Goal: Task Accomplishment & Management: Manage account settings

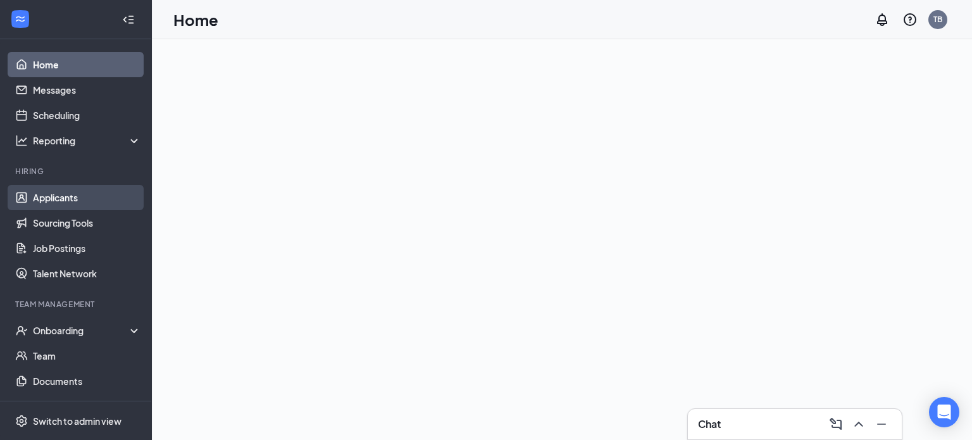
click at [61, 190] on link "Applicants" at bounding box center [87, 197] width 108 height 25
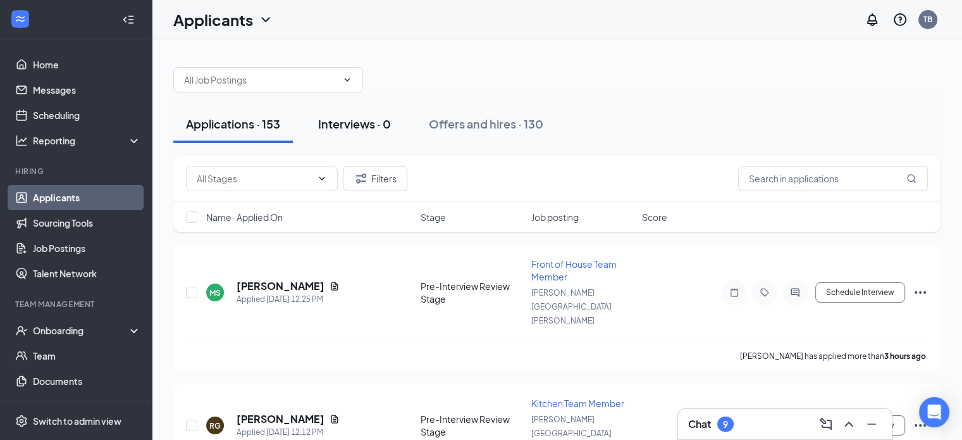
click at [377, 123] on div "Interviews · 0" at bounding box center [354, 124] width 73 height 16
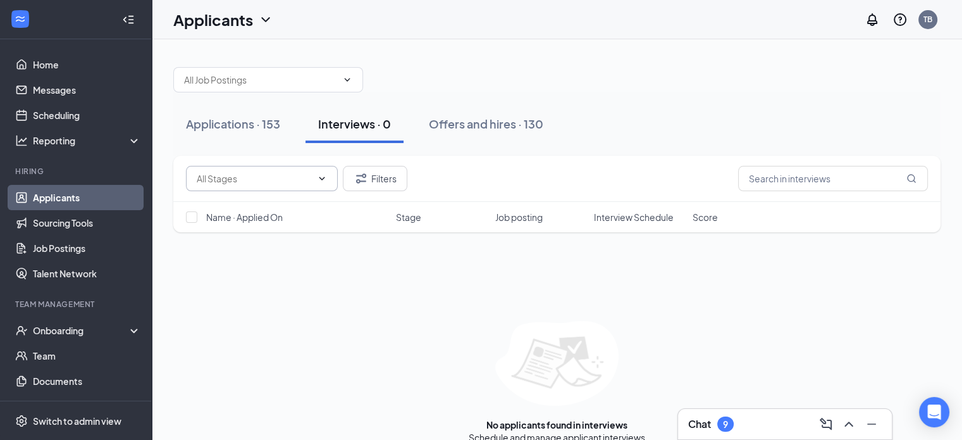
click at [283, 184] on input "text" at bounding box center [254, 178] width 115 height 14
click at [268, 118] on div "Applications · 153" at bounding box center [233, 124] width 94 height 16
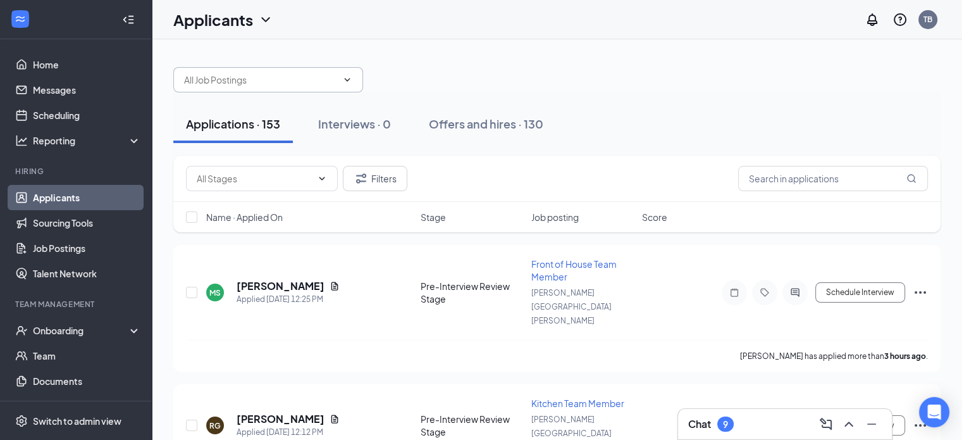
click at [263, 85] on input "text" at bounding box center [260, 80] width 153 height 14
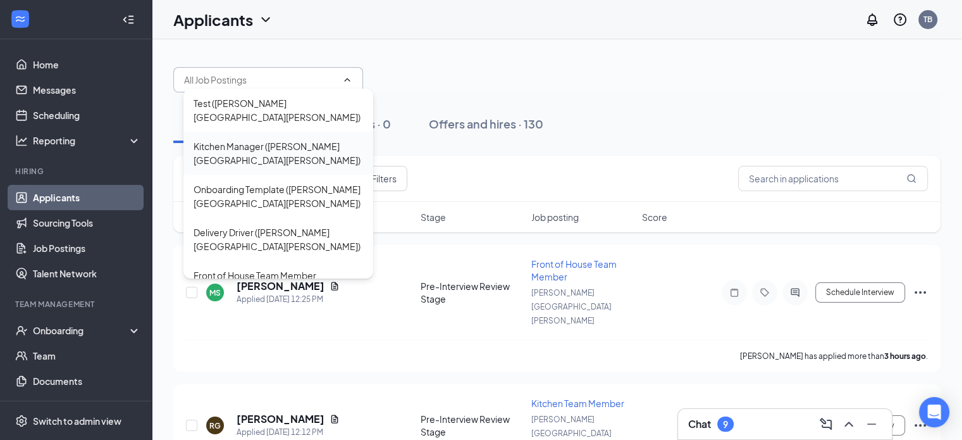
click at [268, 142] on div "Kitchen Manager ([PERSON_NAME][GEOGRAPHIC_DATA][PERSON_NAME])" at bounding box center [279, 153] width 170 height 28
type input "Kitchen Manager ([PERSON_NAME][GEOGRAPHIC_DATA][PERSON_NAME])"
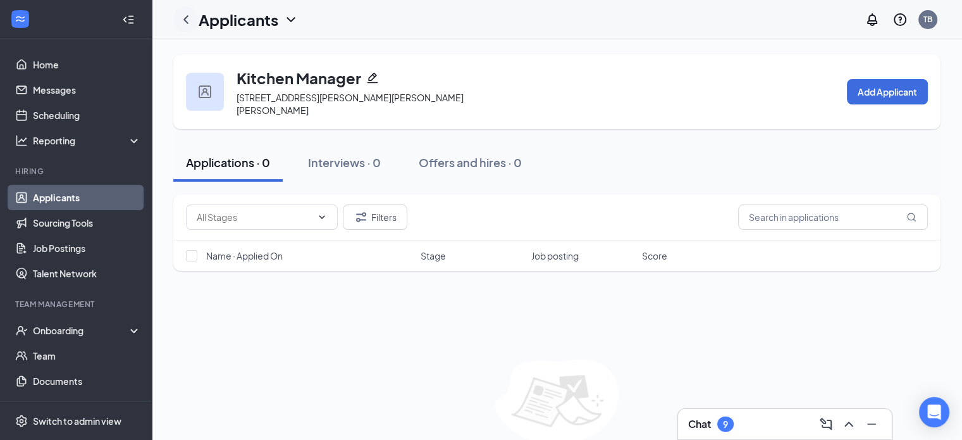
click at [186, 20] on icon "ChevronLeft" at bounding box center [185, 19] width 15 height 15
click at [227, 20] on h1 "Applicants" at bounding box center [213, 20] width 80 height 22
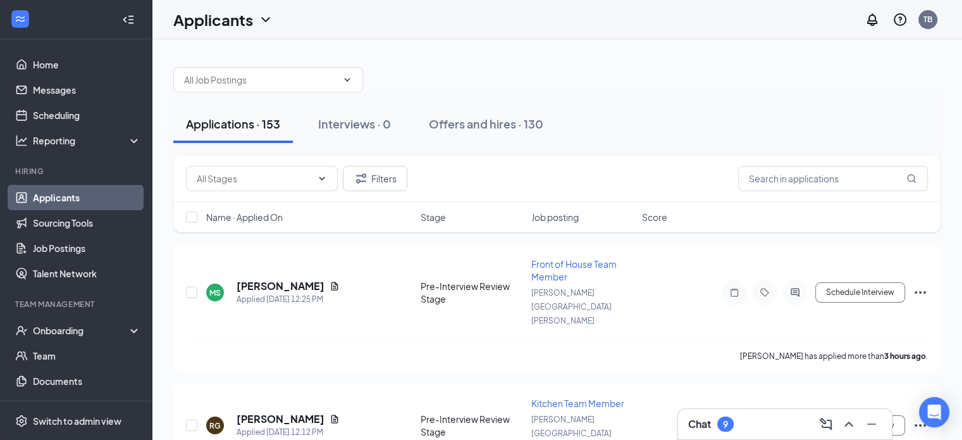
click at [441, 65] on div at bounding box center [556, 73] width 767 height 38
click at [323, 78] on input "text" at bounding box center [260, 80] width 153 height 14
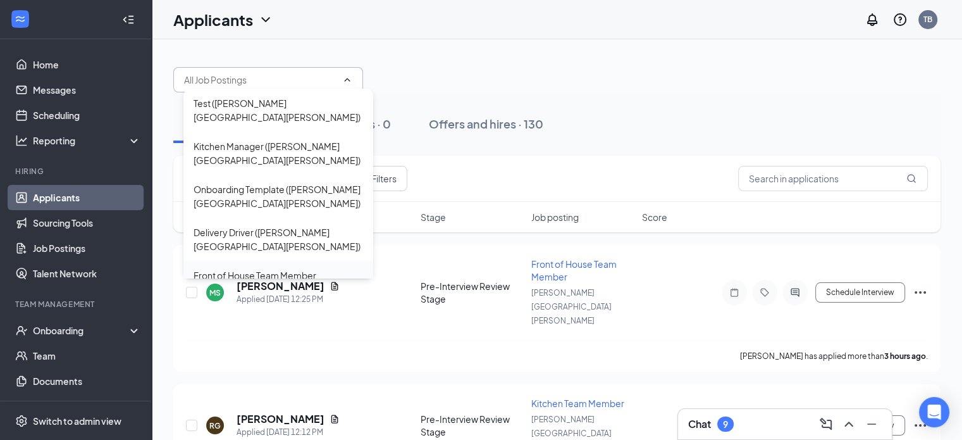
scroll to position [70, 0]
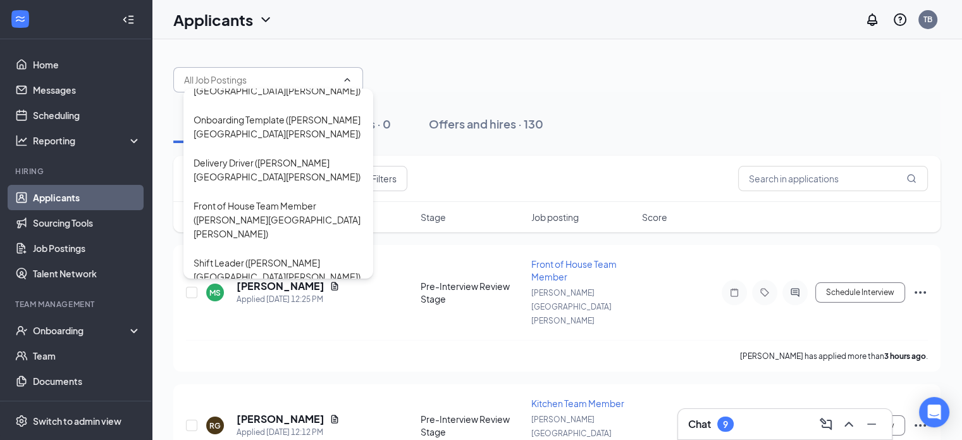
click at [237, 299] on div "Kitchen Team Member ([PERSON_NAME][GEOGRAPHIC_DATA][PERSON_NAME])" at bounding box center [279, 313] width 170 height 28
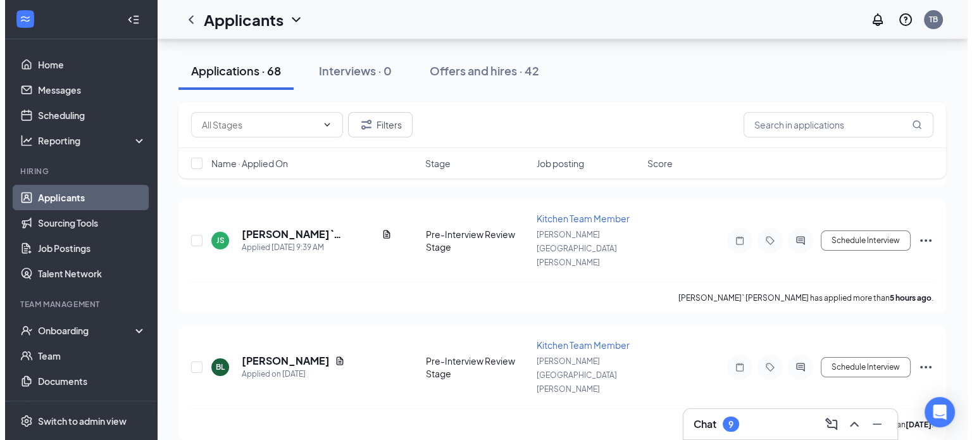
scroll to position [318, 0]
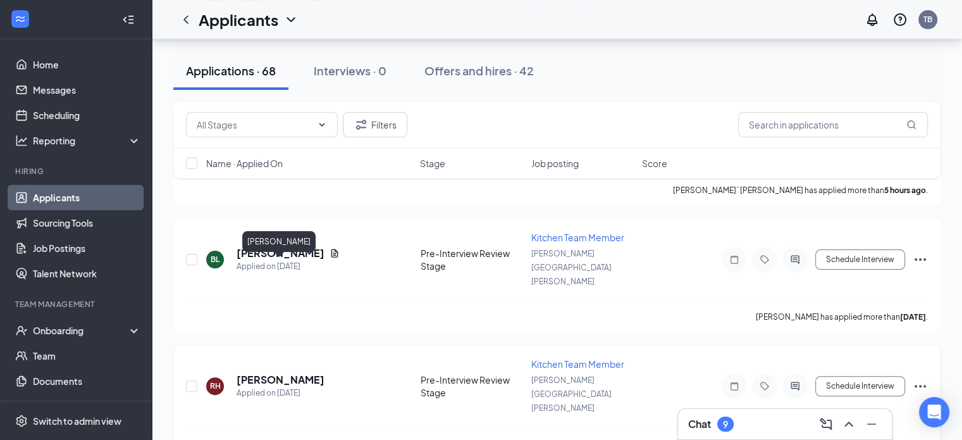
click at [309, 373] on h5 "[PERSON_NAME]" at bounding box center [281, 380] width 88 height 14
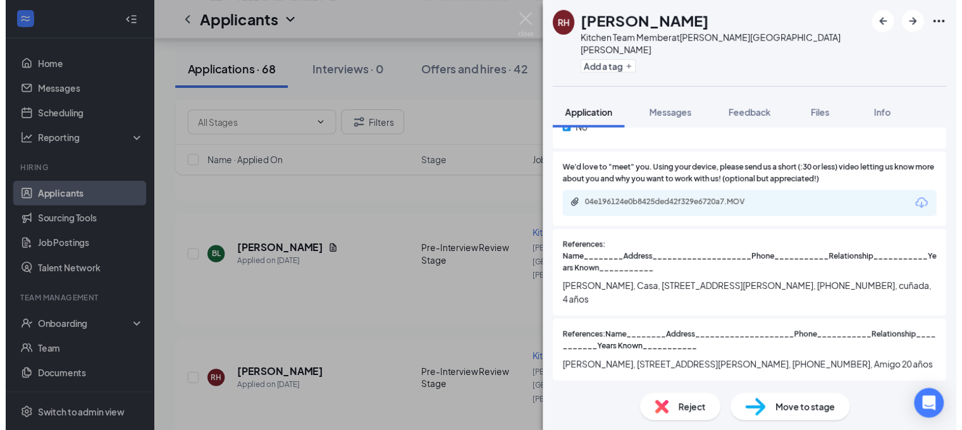
scroll to position [1109, 0]
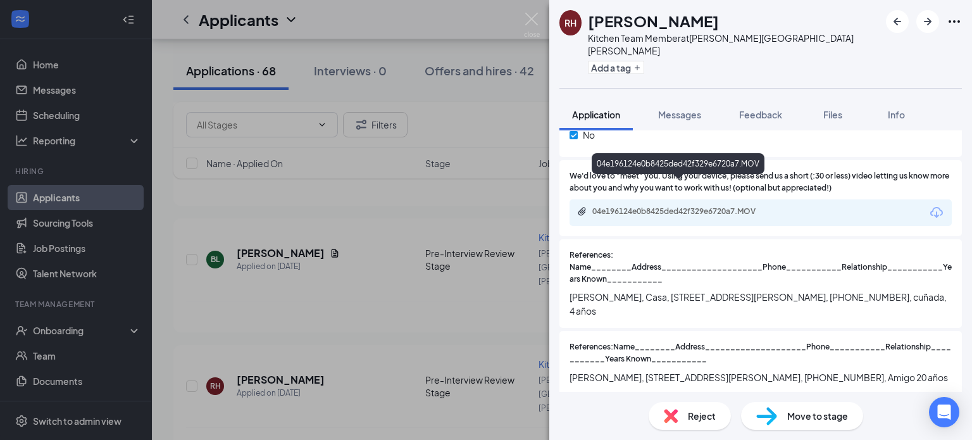
click at [631, 206] on div "04e196124e0b8425ded42f329e6720a7.MOV" at bounding box center [680, 211] width 177 height 10
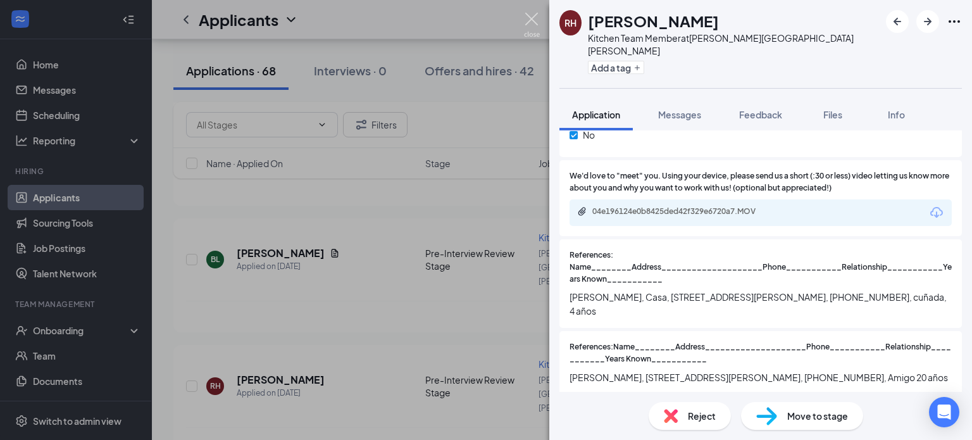
click at [535, 20] on img at bounding box center [532, 25] width 16 height 25
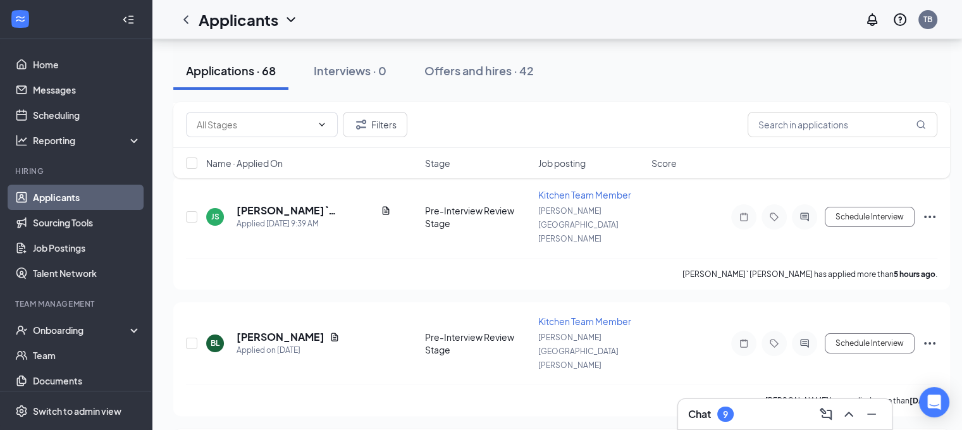
scroll to position [174, 0]
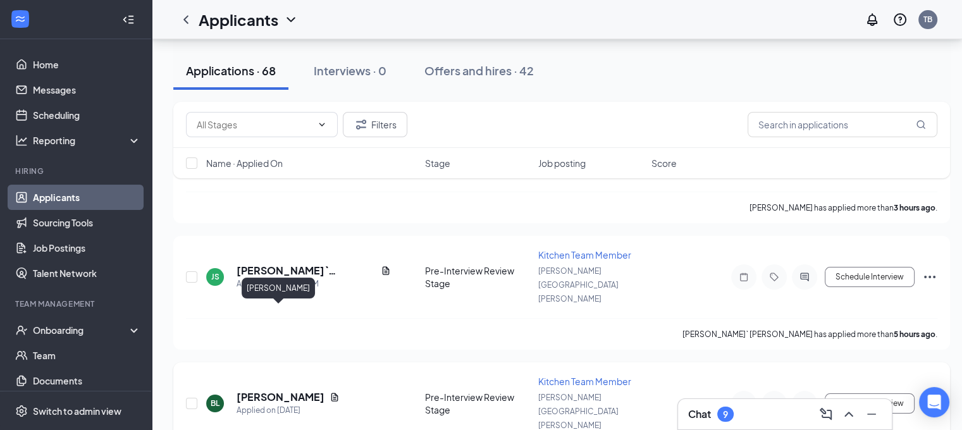
click at [292, 390] on h5 "[PERSON_NAME]" at bounding box center [281, 397] width 88 height 14
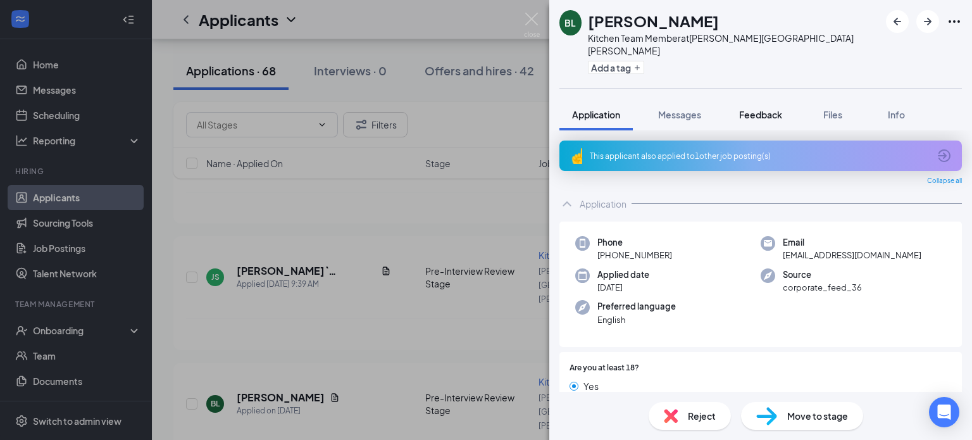
click at [755, 108] on button "Feedback" at bounding box center [760, 115] width 68 height 32
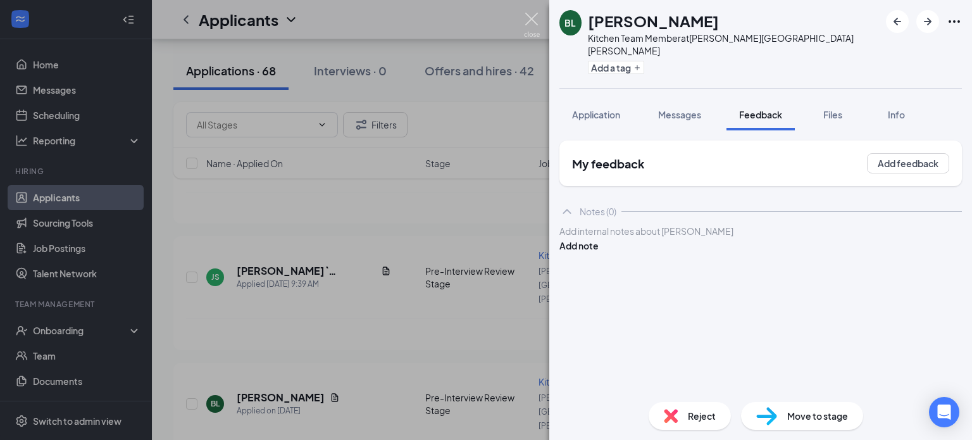
click at [531, 19] on img at bounding box center [532, 25] width 16 height 25
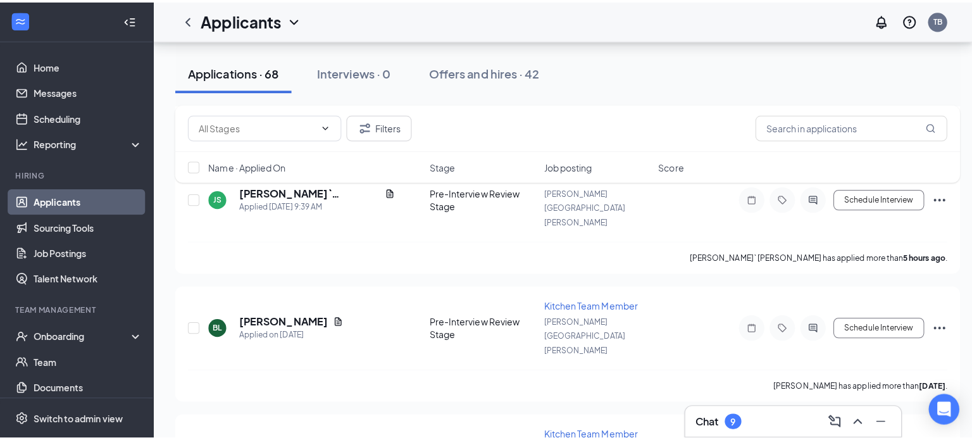
scroll to position [255, 0]
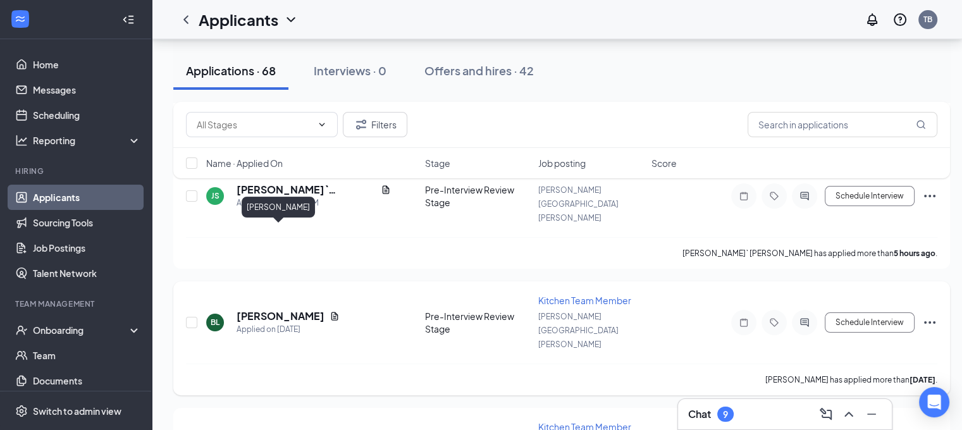
drag, startPoint x: 276, startPoint y: 230, endPoint x: 243, endPoint y: 235, distance: 33.3
click at [243, 309] on h5 "[PERSON_NAME]" at bounding box center [281, 316] width 88 height 14
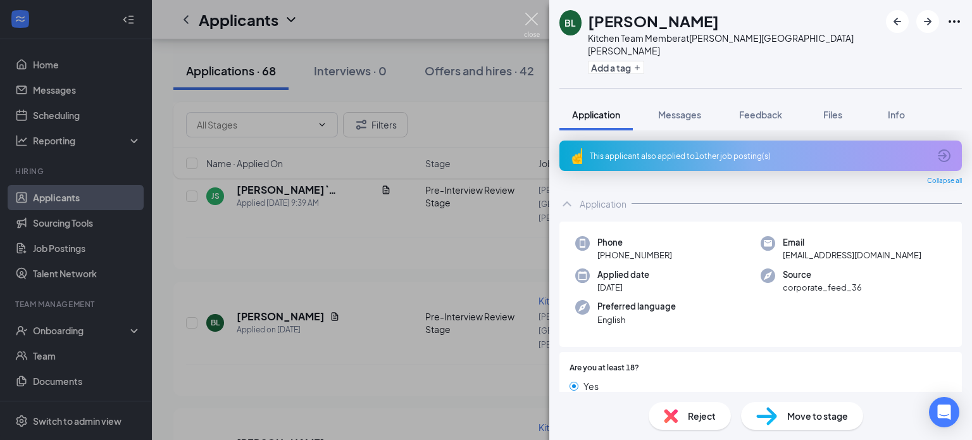
click at [529, 14] on img at bounding box center [532, 25] width 16 height 25
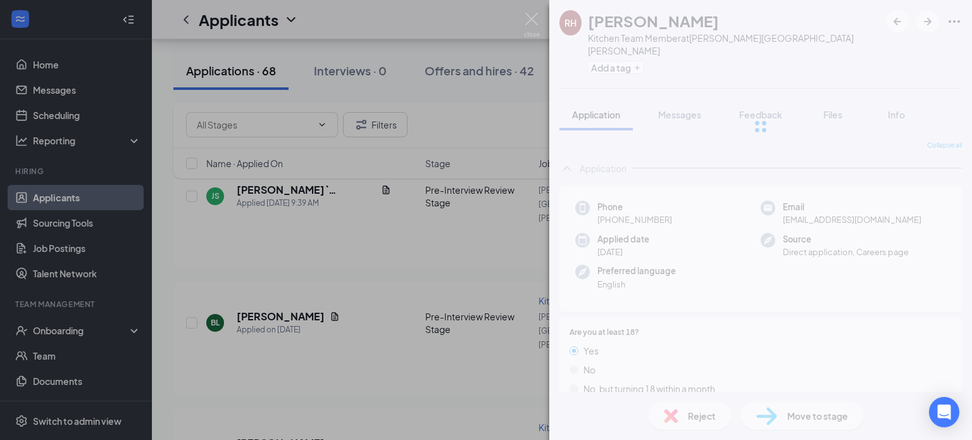
click at [685, 283] on div "RH [PERSON_NAME] Kitchen Team Member at [PERSON_NAME][GEOGRAPHIC_DATA][PERSON_N…" at bounding box center [486, 220] width 972 height 440
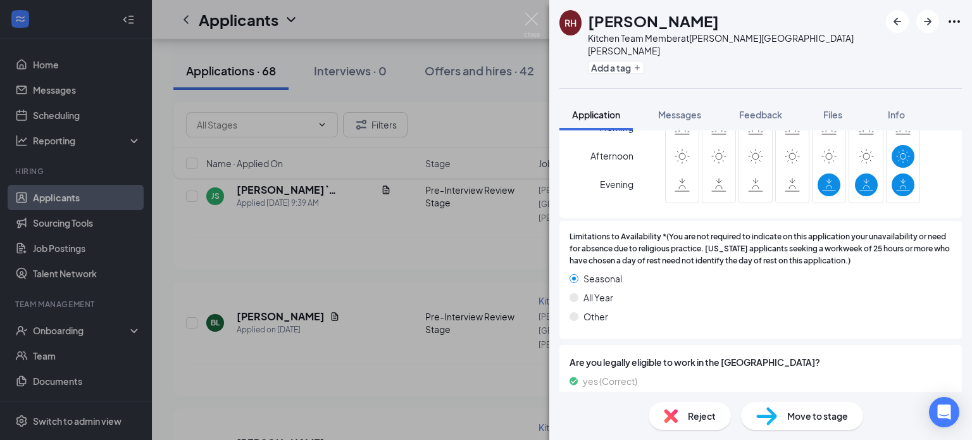
scroll to position [356, 0]
drag, startPoint x: 621, startPoint y: 268, endPoint x: 581, endPoint y: 268, distance: 39.2
click at [581, 273] on div "Seasonal" at bounding box center [760, 280] width 382 height 14
click at [578, 273] on div "Seasonal" at bounding box center [760, 280] width 382 height 14
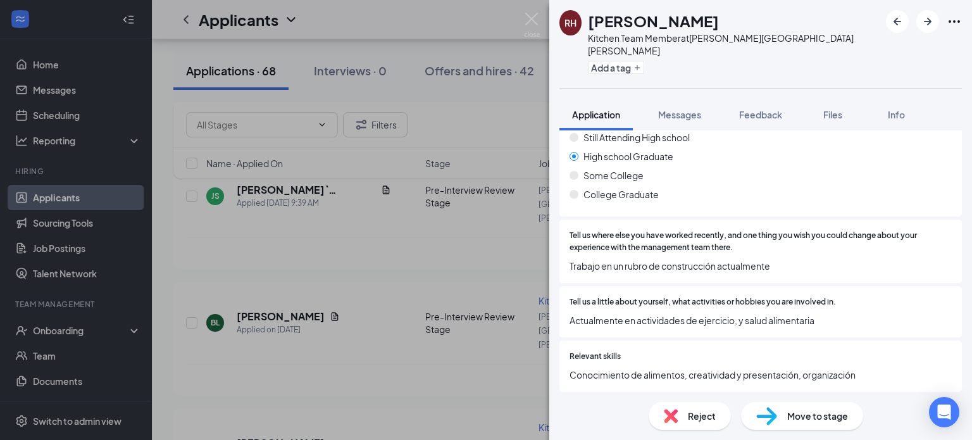
scroll to position [785, 0]
drag, startPoint x: 583, startPoint y: 251, endPoint x: 731, endPoint y: 255, distance: 148.1
click at [731, 258] on span "Trabajo en un rubro de construcción actualmente" at bounding box center [760, 265] width 382 height 14
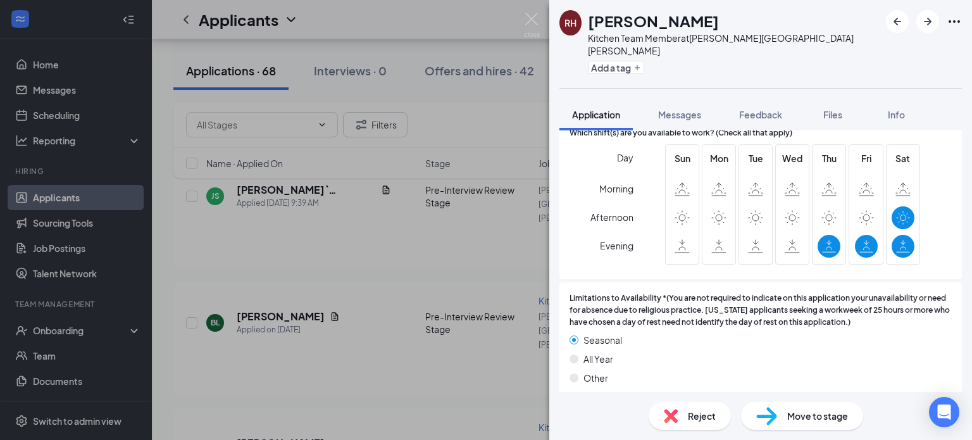
scroll to position [306, 0]
